Goal: Information Seeking & Learning: Learn about a topic

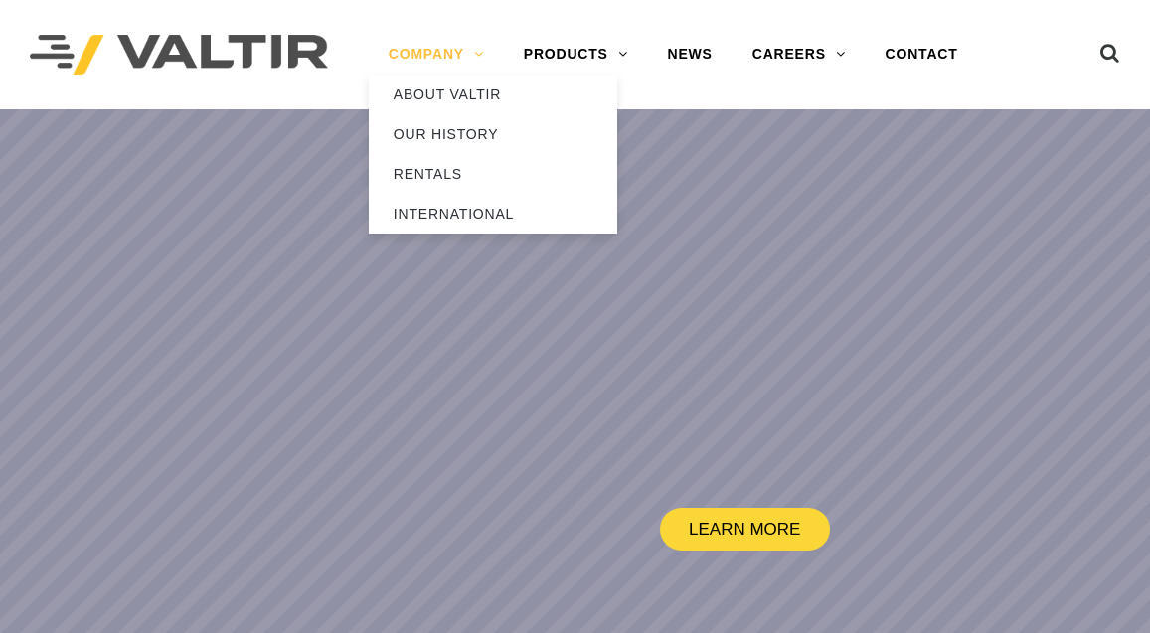
click at [456, 56] on link "COMPANY" at bounding box center [436, 55] width 135 height 40
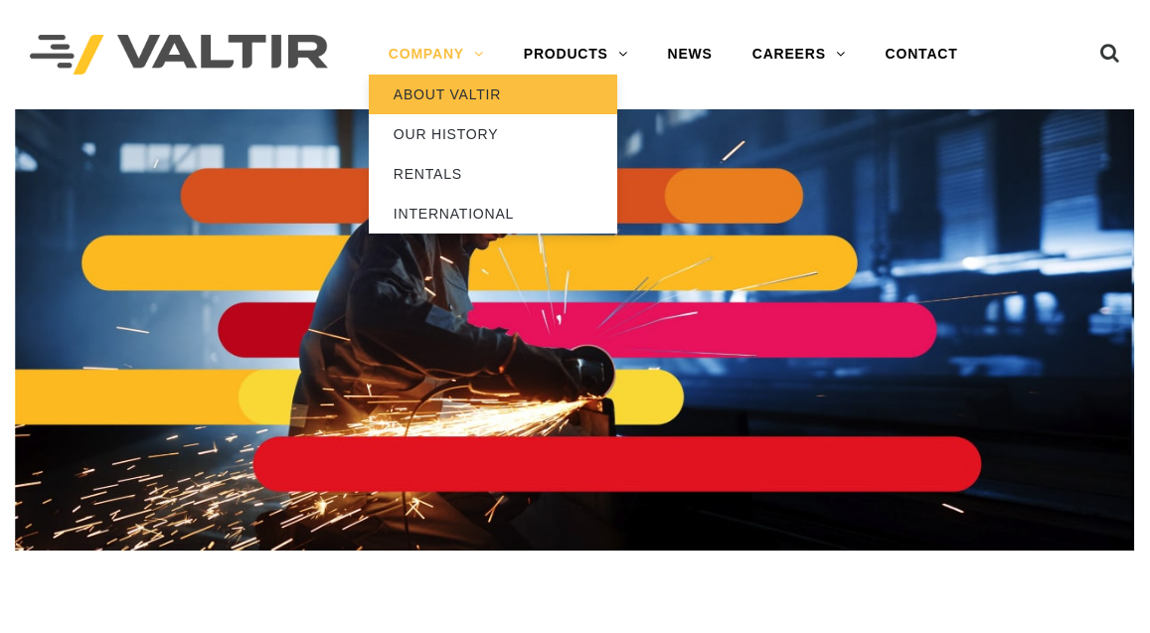
click at [456, 99] on link "ABOUT VALTIR" at bounding box center [493, 95] width 249 height 40
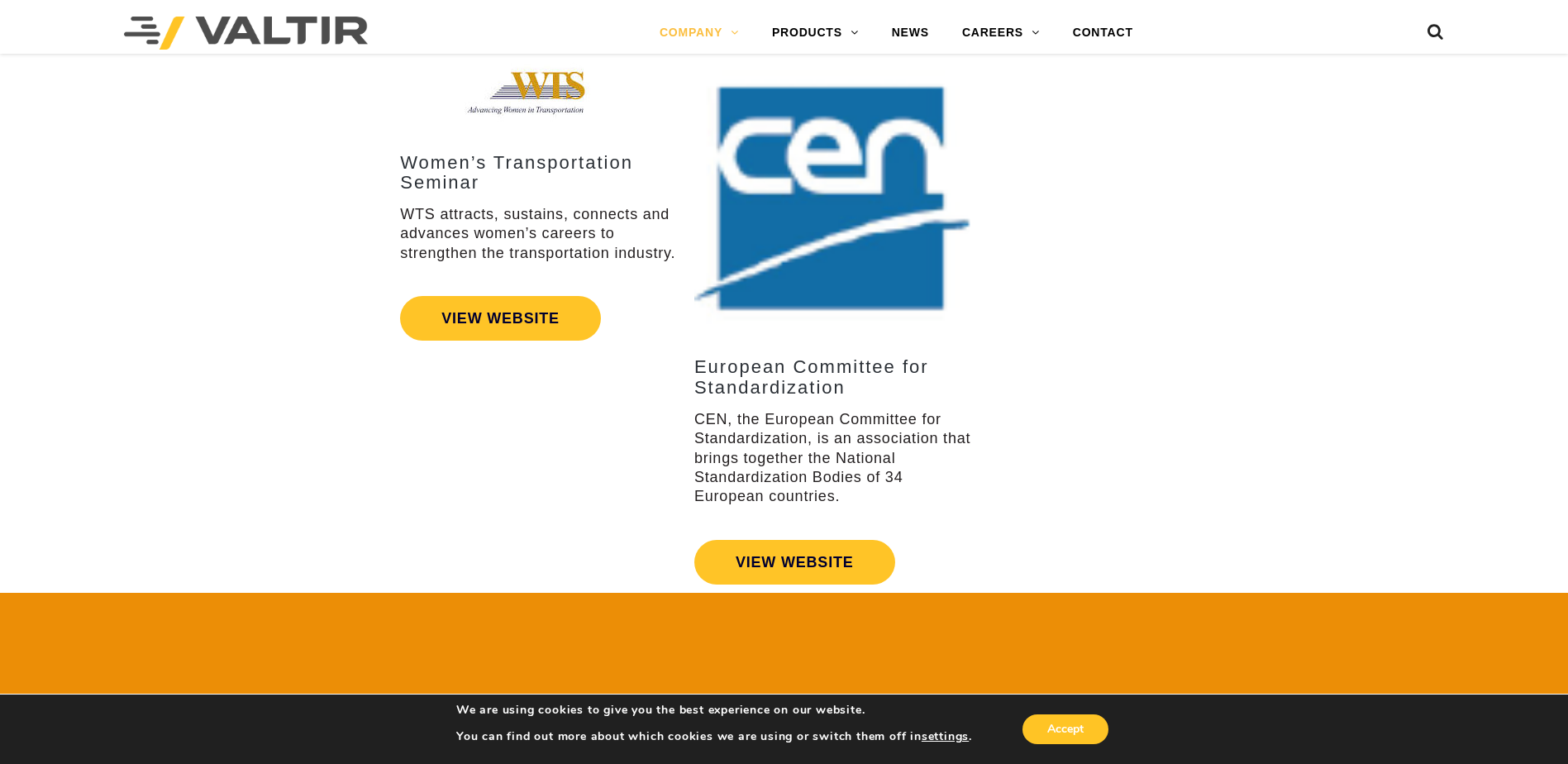
scroll to position [2562, 0]
